Goal: Information Seeking & Learning: Learn about a topic

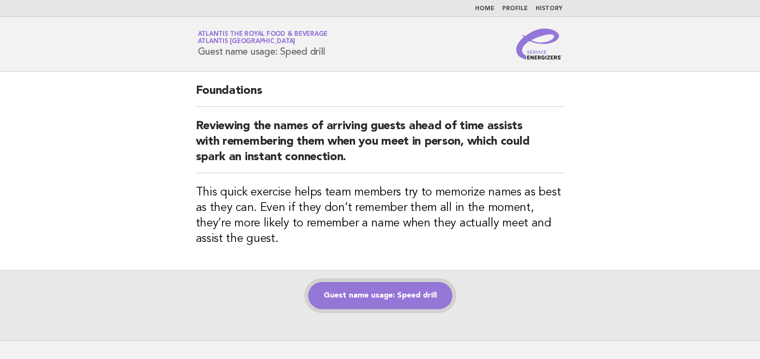
click at [379, 297] on link "Guest name usage: Speed drill" at bounding box center [380, 295] width 144 height 27
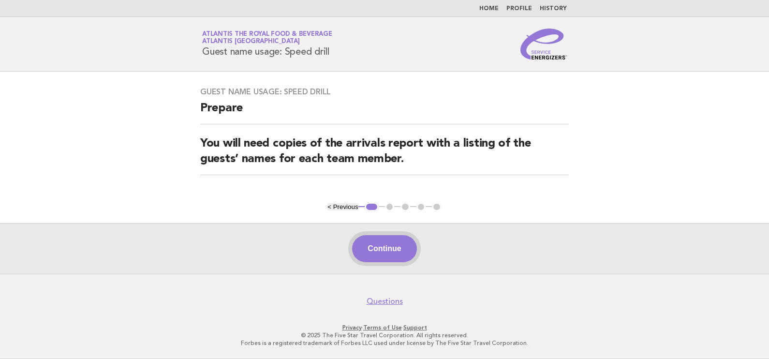
click at [395, 253] on button "Continue" at bounding box center [384, 248] width 64 height 27
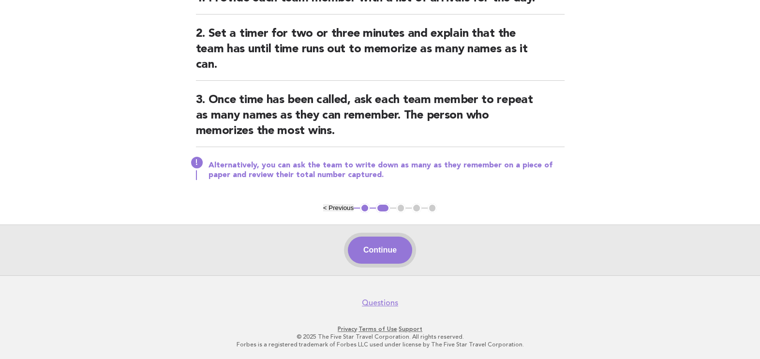
click at [389, 248] on button "Continue" at bounding box center [380, 250] width 64 height 27
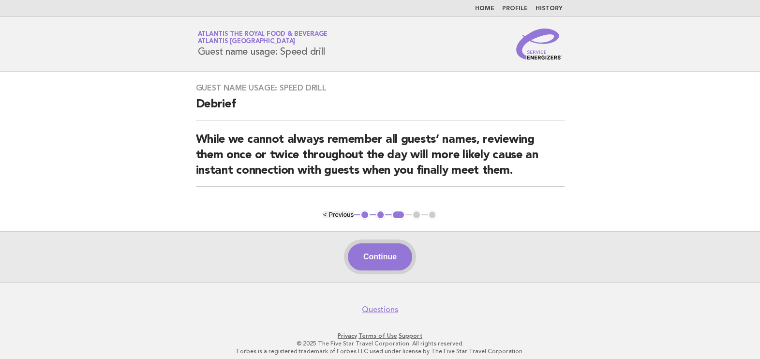
click at [383, 252] on button "Continue" at bounding box center [380, 256] width 64 height 27
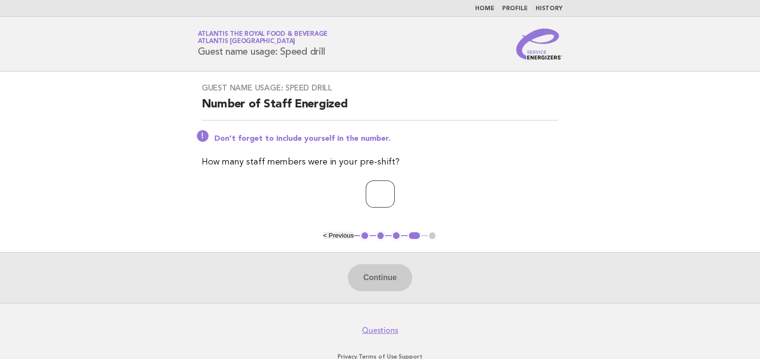
click at [379, 201] on input "number" at bounding box center [380, 193] width 29 height 27
type input "**"
click at [397, 280] on button "Continue" at bounding box center [380, 277] width 64 height 27
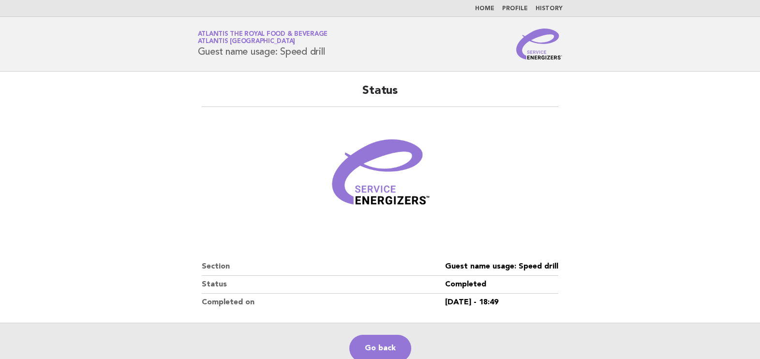
click at [492, 11] on link "Home" at bounding box center [484, 9] width 19 height 6
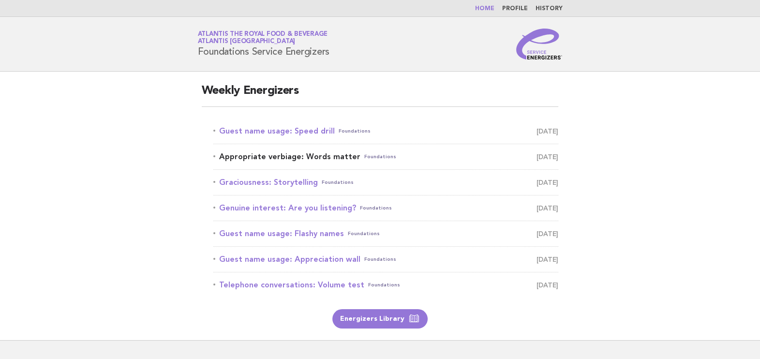
click at [309, 155] on link "Appropriate verbiage: Words matter Foundations [DATE]" at bounding box center [385, 157] width 345 height 14
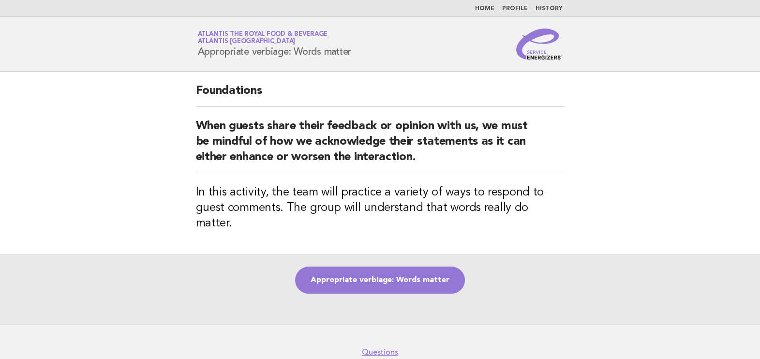
drag, startPoint x: 201, startPoint y: 49, endPoint x: 370, endPoint y: 50, distance: 168.8
click at [370, 50] on div "Service Energizers Atlantis the Royal Food & Beverage Atlantis Dubai Appropriat…" at bounding box center [380, 44] width 392 height 31
drag, startPoint x: 370, startPoint y: 50, endPoint x: 224, endPoint y: 66, distance: 146.9
click at [242, 77] on div "Foundations When guests share their feedback or opinion with us, we must be min…" at bounding box center [380, 163] width 392 height 183
click at [196, 53] on div "Service Energizers Atlantis the Royal Food & Beverage Atlantis Dubai Appropriat…" at bounding box center [380, 44] width 392 height 31
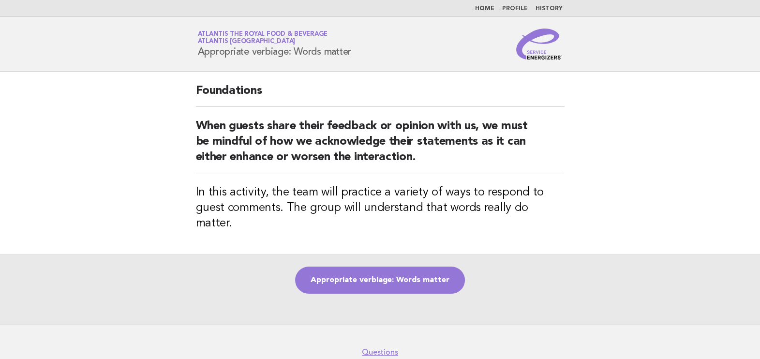
drag, startPoint x: 198, startPoint y: 51, endPoint x: 355, endPoint y: 51, distance: 156.7
click at [355, 51] on div "Service Energizers Atlantis the Royal Food & Beverage Atlantis Dubai Appropriat…" at bounding box center [380, 44] width 392 height 31
copy h1 "Appropriate verbiage: Words matter"
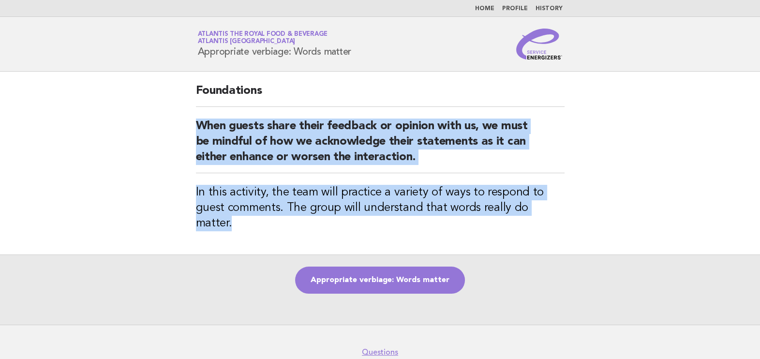
drag, startPoint x: 196, startPoint y: 120, endPoint x: 577, endPoint y: 214, distance: 392.5
click at [577, 214] on main "Foundations When guests share their feedback or opinion with us, we must be min…" at bounding box center [380, 198] width 760 height 253
copy div "When guests share their feedback or opinion with us, we must be mindful of how …"
